Goal: Navigation & Orientation: Find specific page/section

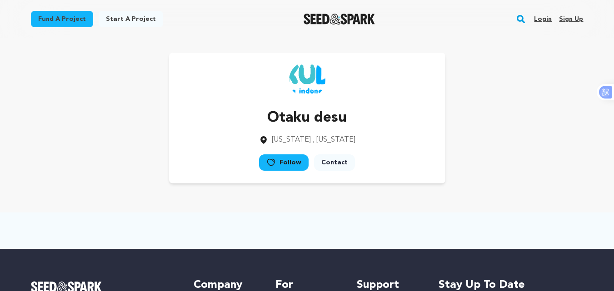
click at [568, 21] on link "Sign up" at bounding box center [571, 19] width 24 height 15
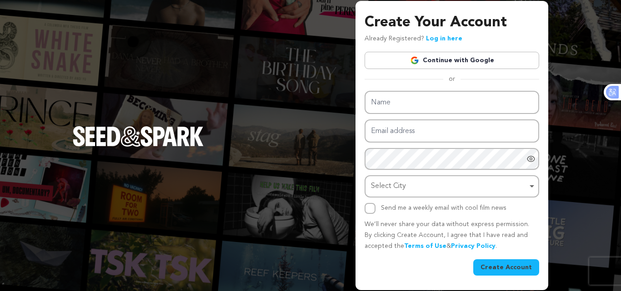
click at [417, 61] on img at bounding box center [414, 60] width 9 height 9
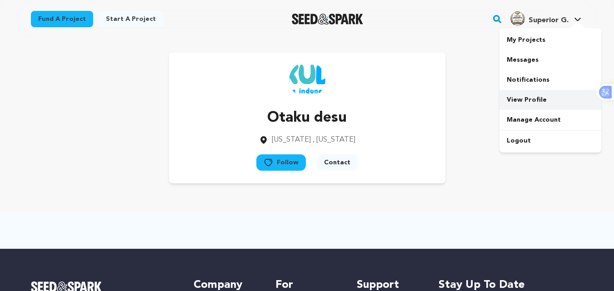
click at [545, 102] on link "View Profile" at bounding box center [551, 100] width 102 height 20
